Goal: Task Accomplishment & Management: Use online tool/utility

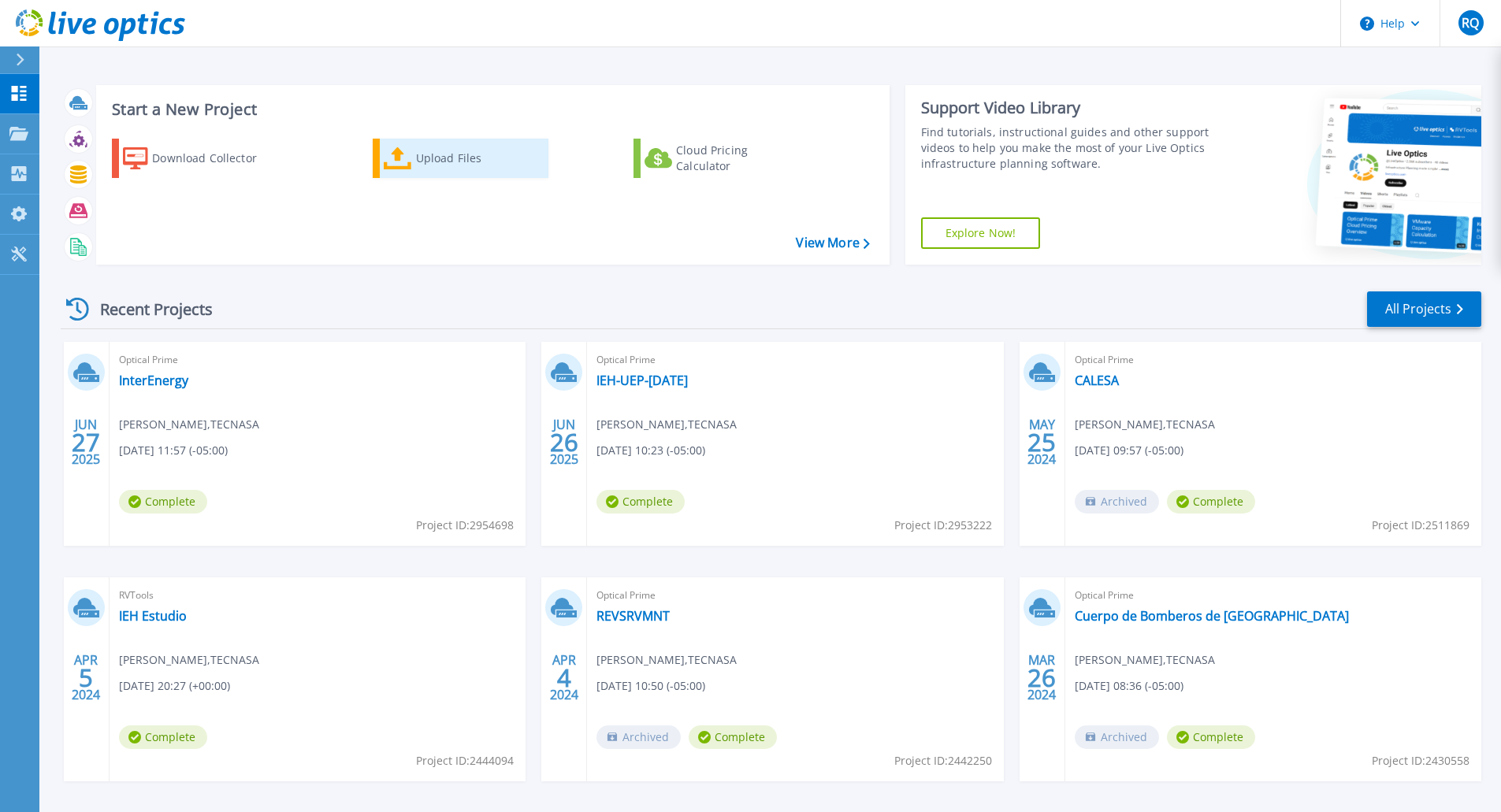
click at [432, 166] on div "Upload Files" at bounding box center [480, 158] width 126 height 32
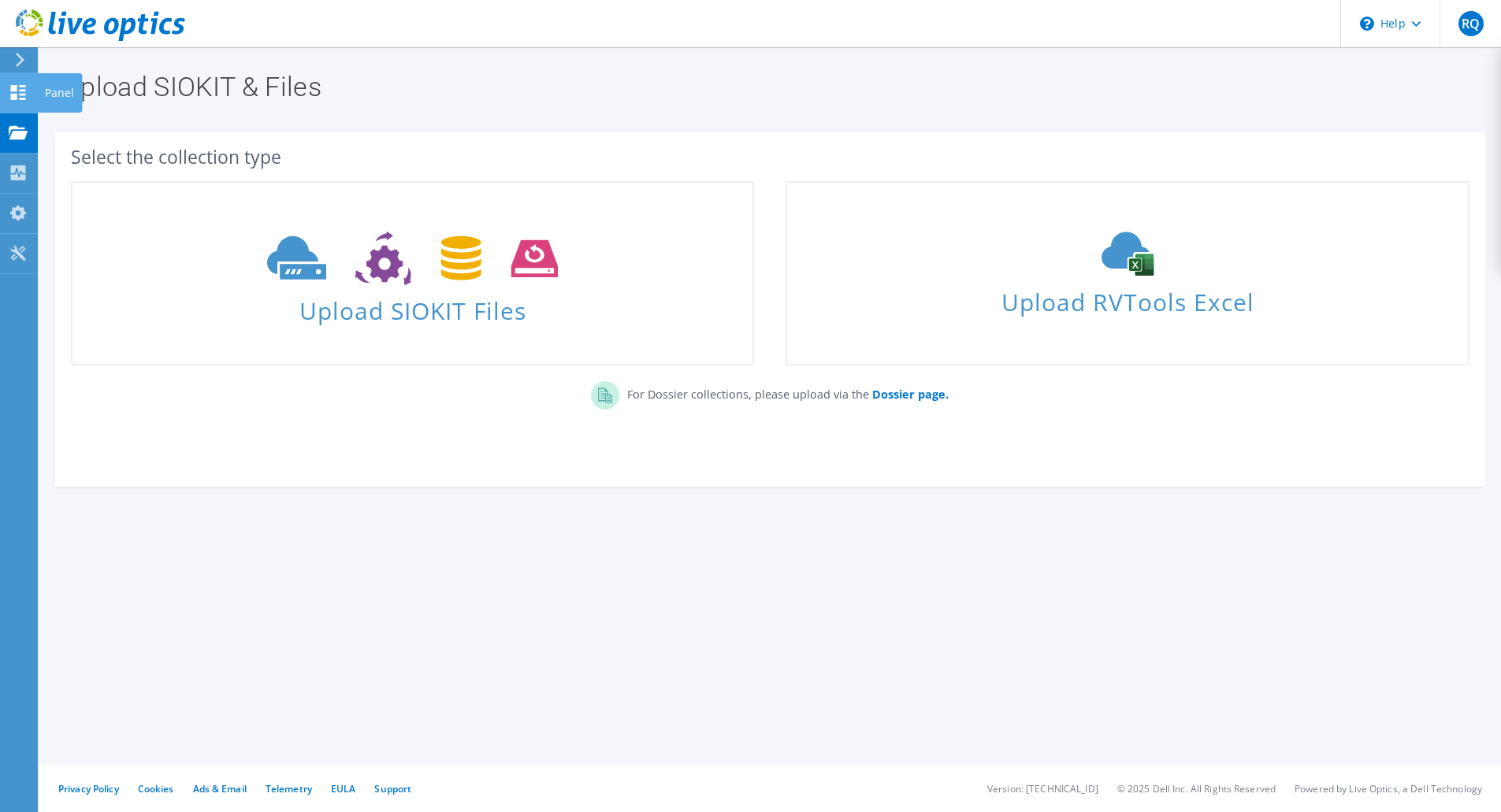
click at [21, 89] on use at bounding box center [19, 93] width 15 height 15
